Goal: Use online tool/utility: Utilize a website feature to perform a specific function

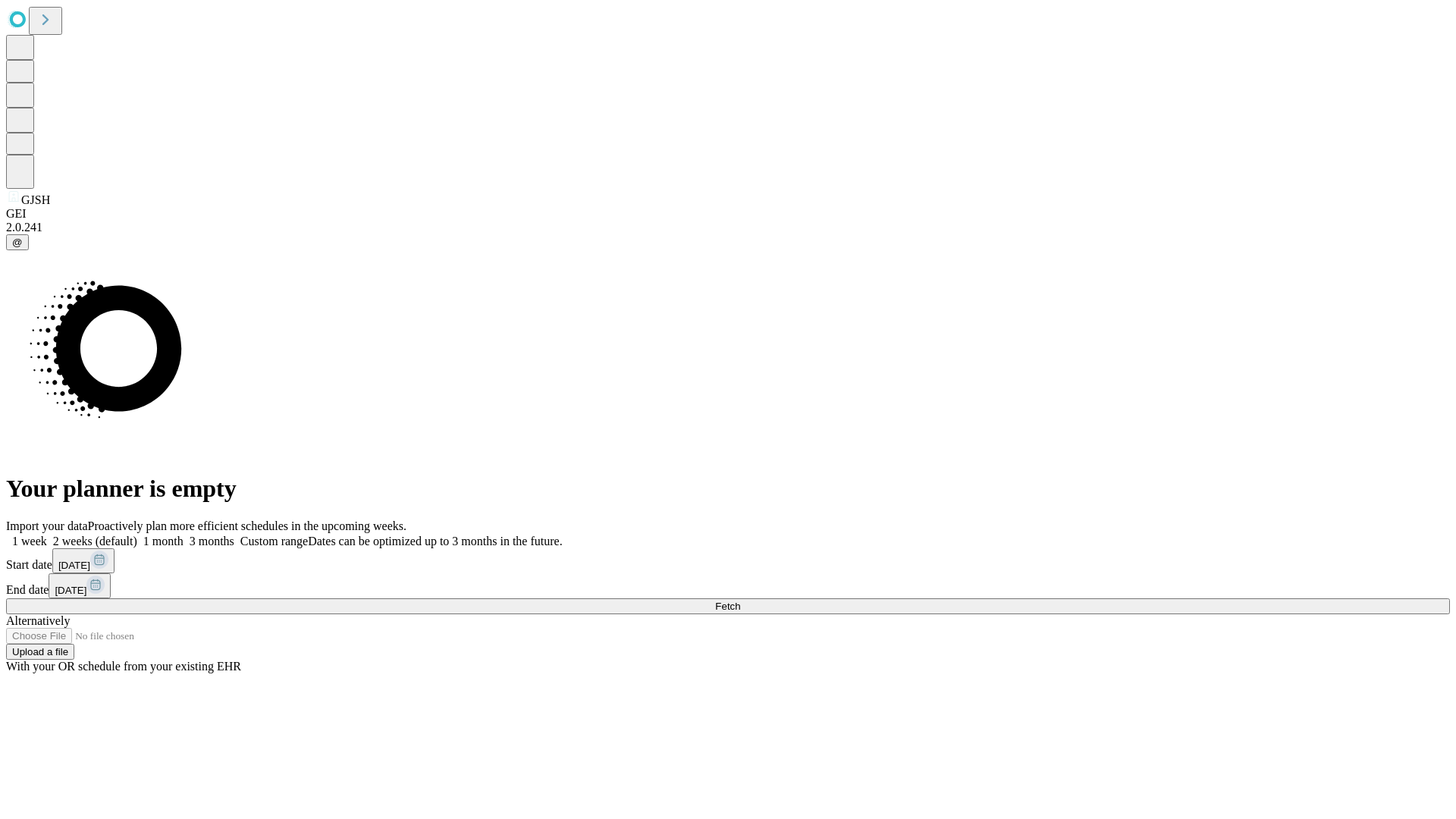
click at [740, 601] on span "Fetch" at bounding box center [728, 607] width 25 height 12
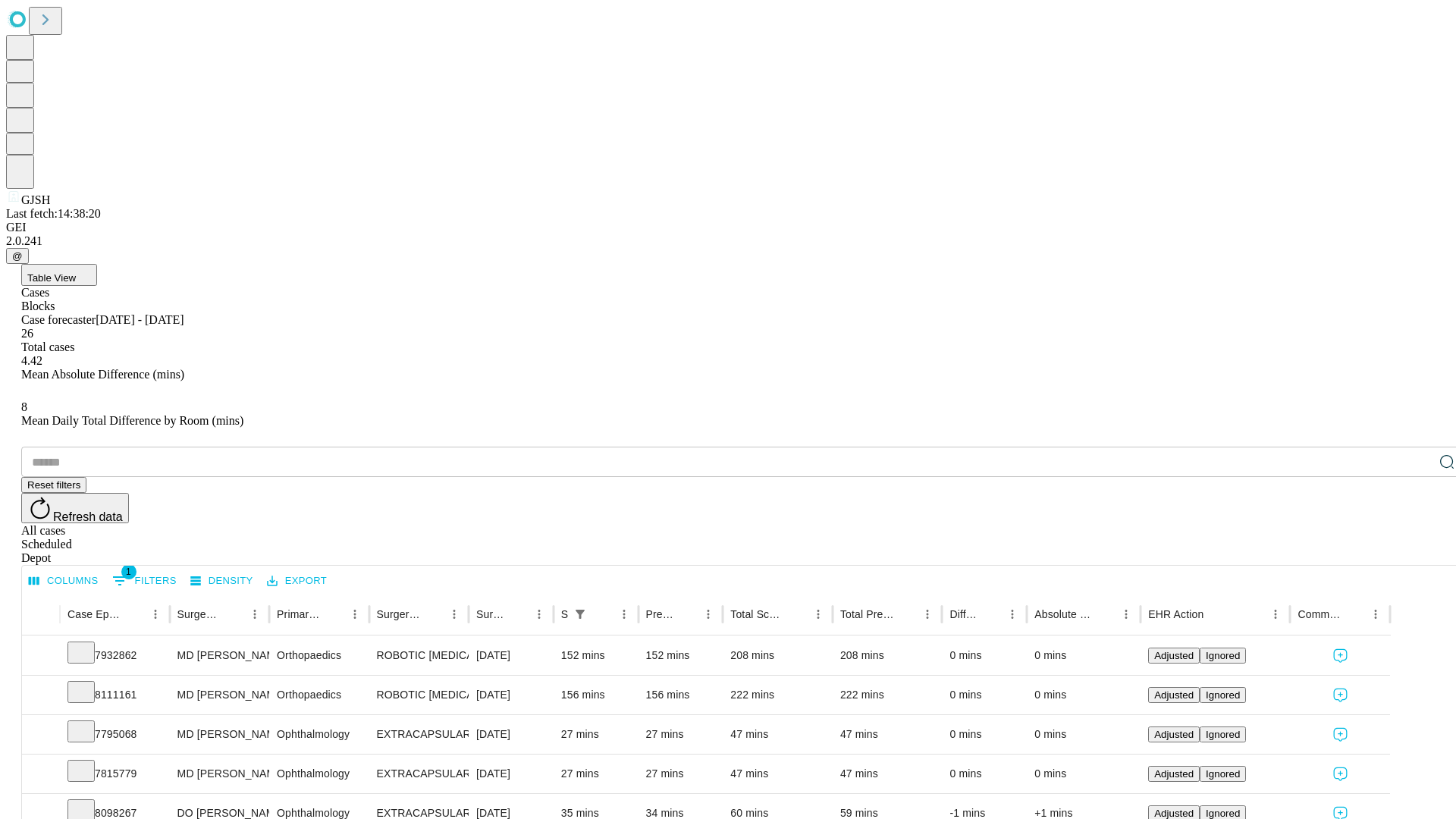
click at [76, 273] on span "Table View" at bounding box center [51, 279] width 49 height 12
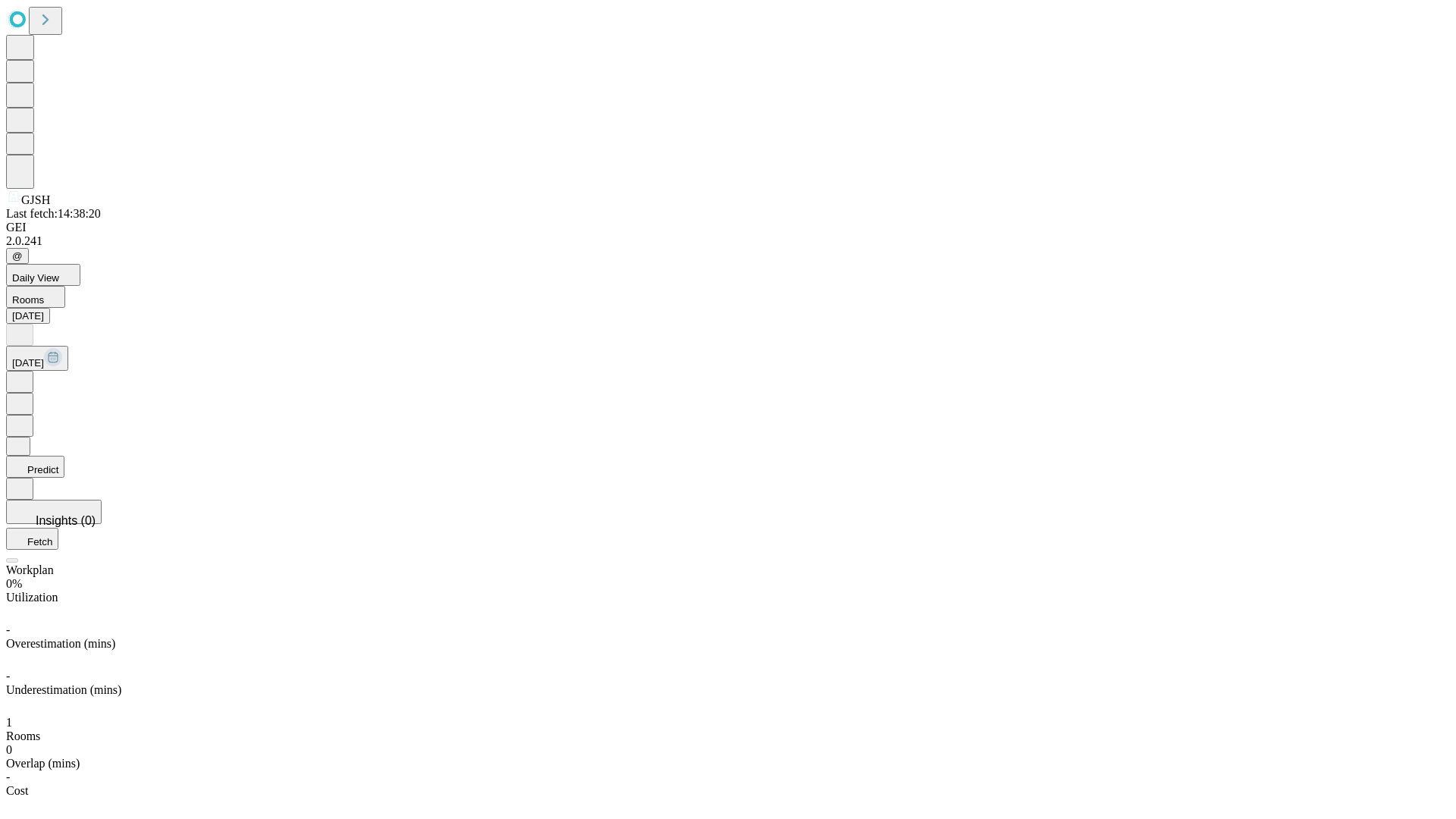
click at [64, 456] on button "Predict" at bounding box center [35, 467] width 59 height 22
